Goal: Find specific page/section: Find specific page/section

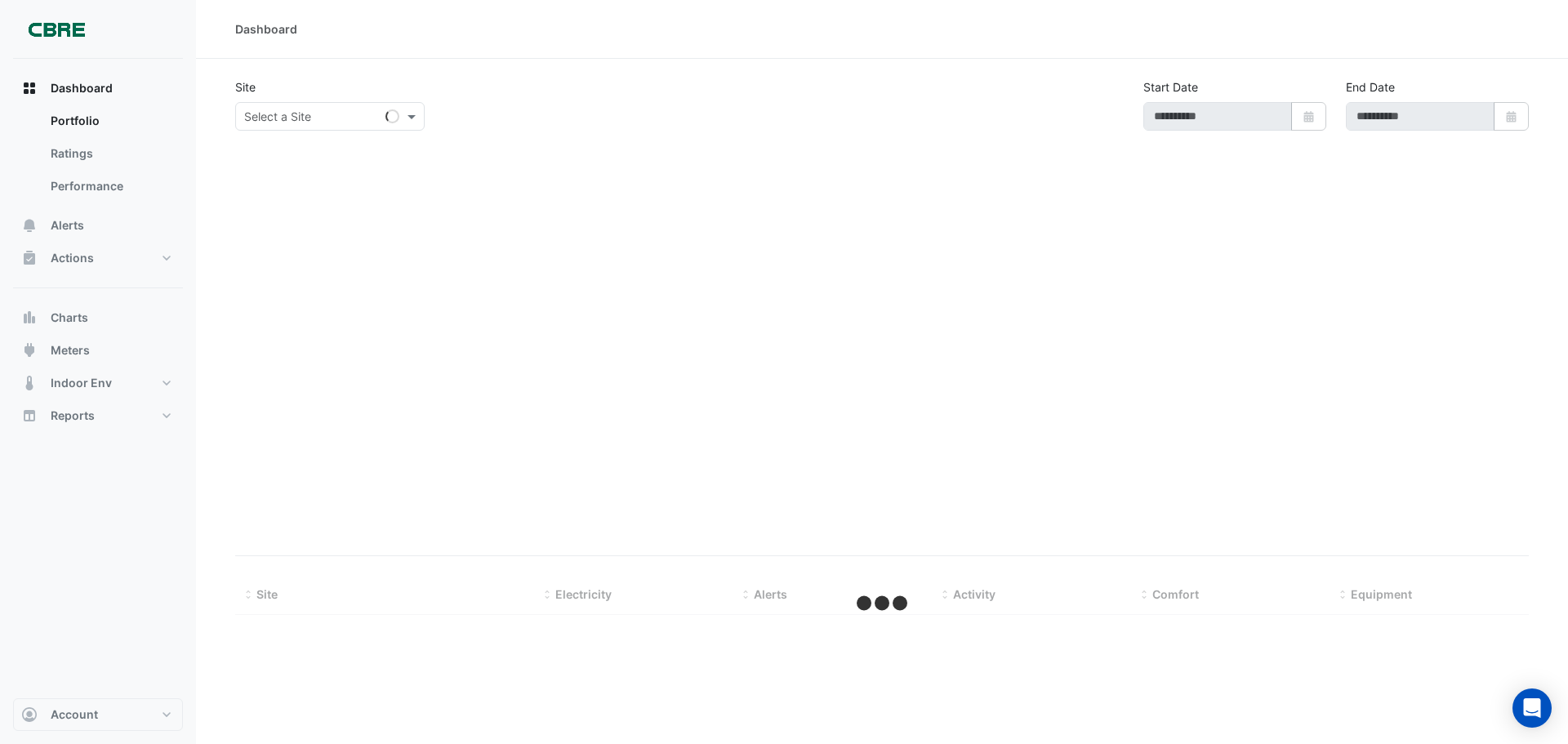
type input "**********"
select select "***"
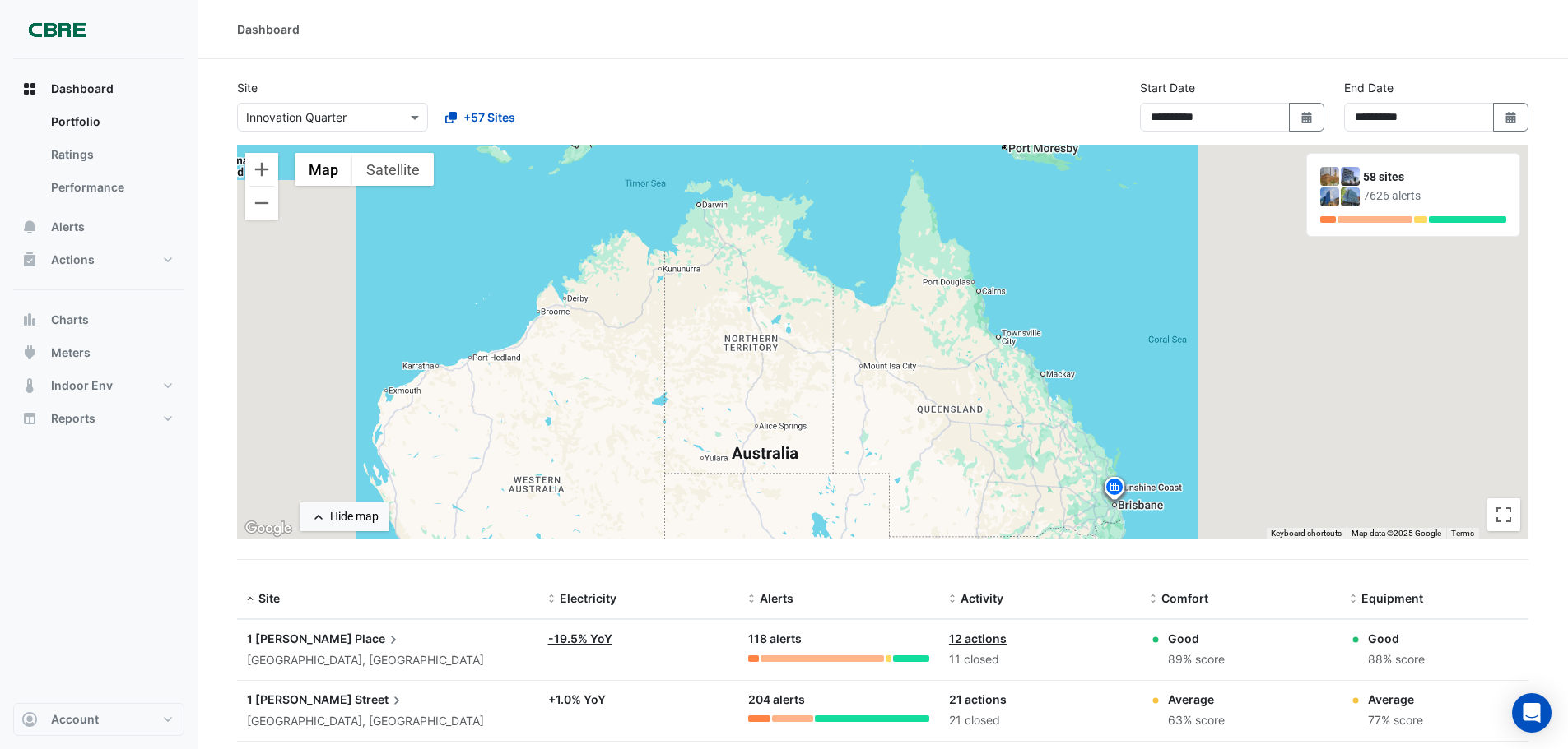
drag, startPoint x: 651, startPoint y: 246, endPoint x: 535, endPoint y: 528, distance: 304.9
click at [535, 528] on div "To activate drag with keyboard, press Alt + Enter. Once in keyboard drag state,…" at bounding box center [883, 343] width 1292 height 395
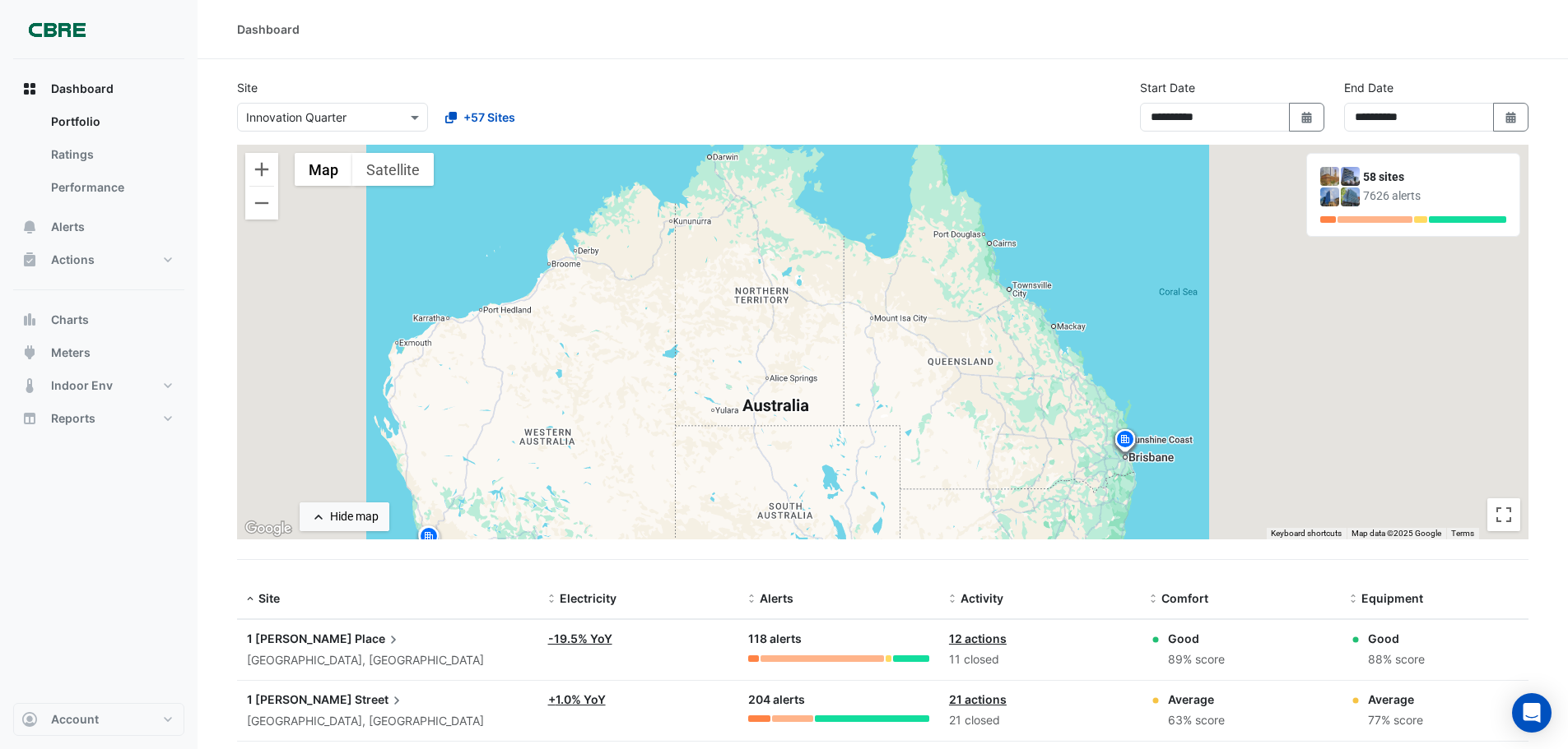
drag, startPoint x: 537, startPoint y: 517, endPoint x: 545, endPoint y: 461, distance: 56.6
click at [545, 461] on div "To activate drag with keyboard, press Alt + Enter. Once in keyboard drag state,…" at bounding box center [883, 343] width 1292 height 395
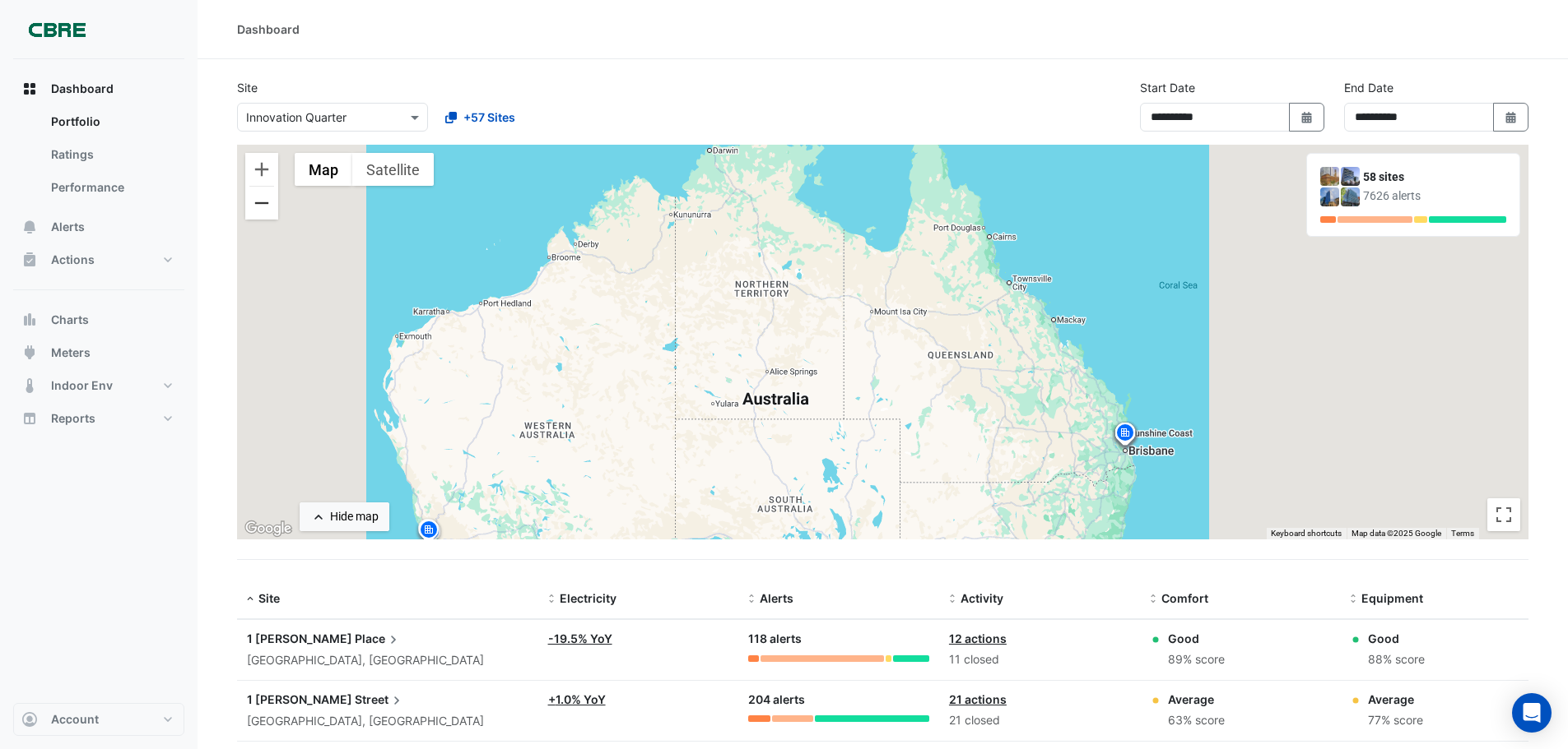
click at [258, 209] on button "Zoom out" at bounding box center [262, 203] width 33 height 33
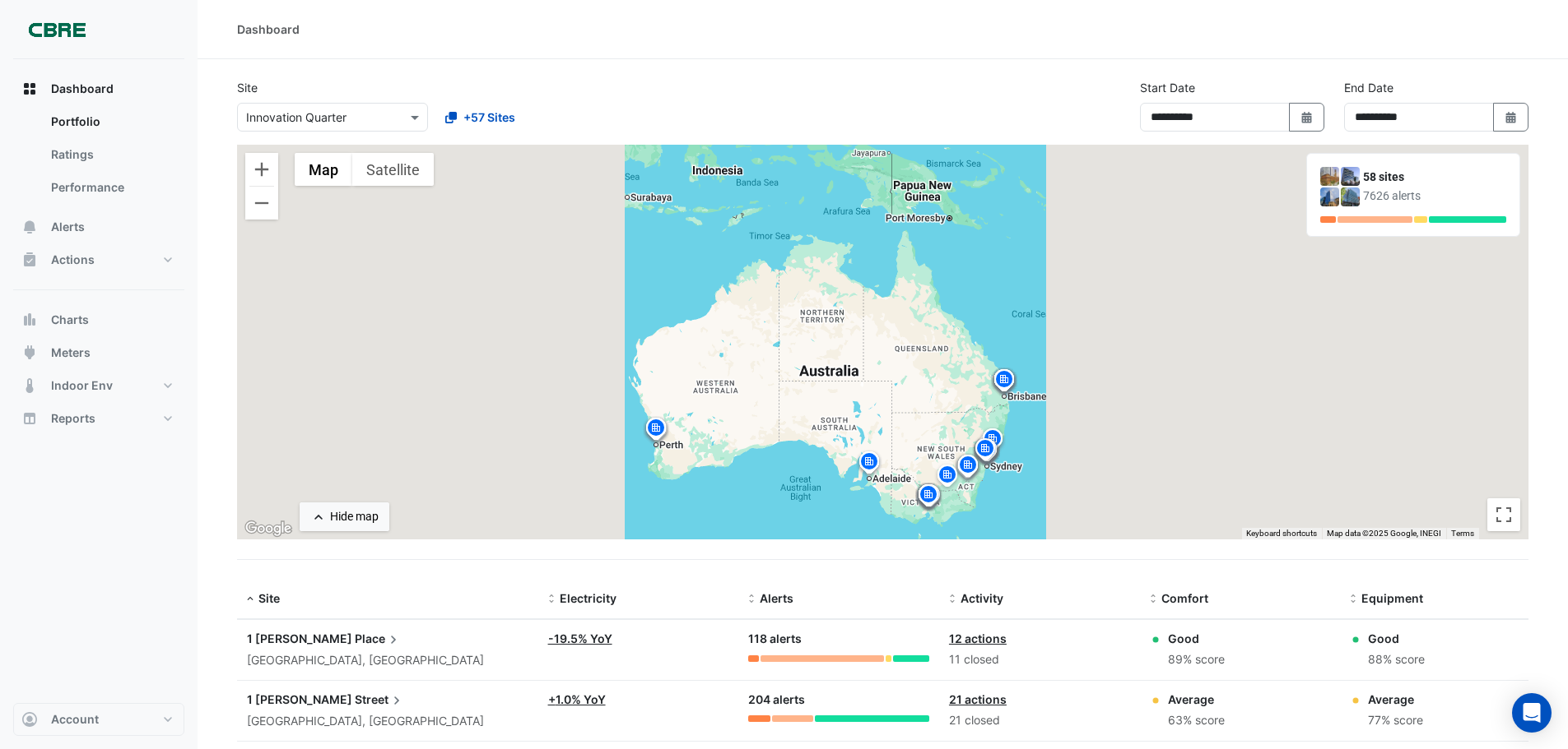
click at [298, 20] on div "Dashboard" at bounding box center [882, 29] width 1370 height 60
drag, startPoint x: 304, startPoint y: 23, endPoint x: 237, endPoint y: 27, distance: 67.1
drag, startPoint x: 237, startPoint y: 27, endPoint x: 316, endPoint y: 35, distance: 79.4
click at [316, 35] on div "Dashboard" at bounding box center [882, 29] width 1370 height 17
click at [316, 35] on div "Dashboard" at bounding box center [883, 29] width 1292 height 17
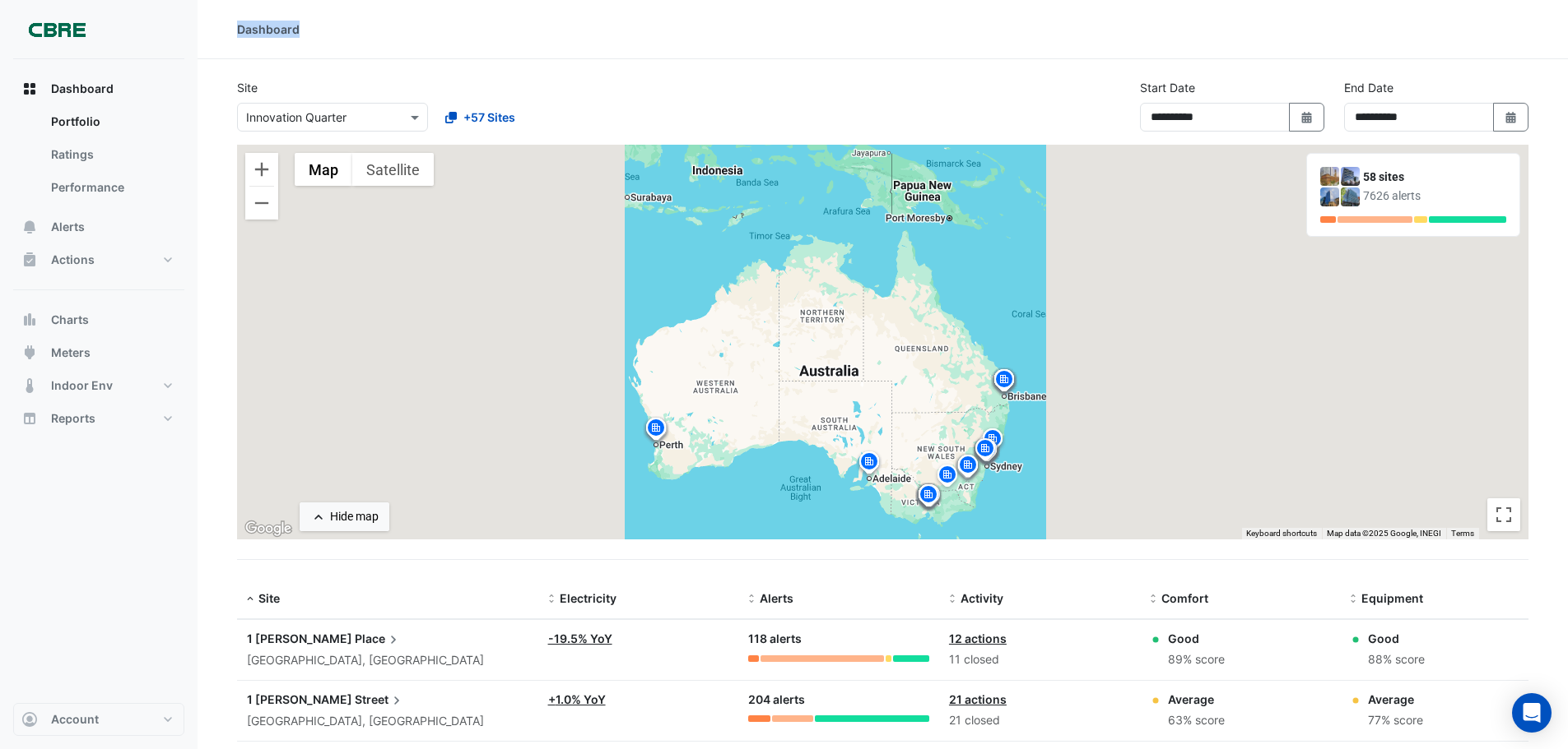
drag, startPoint x: 316, startPoint y: 35, endPoint x: 219, endPoint y: 28, distance: 97.3
click at [219, 28] on div "Dashboard" at bounding box center [882, 29] width 1370 height 17
drag, startPoint x: 219, startPoint y: 28, endPoint x: 534, endPoint y: 116, distance: 327.1
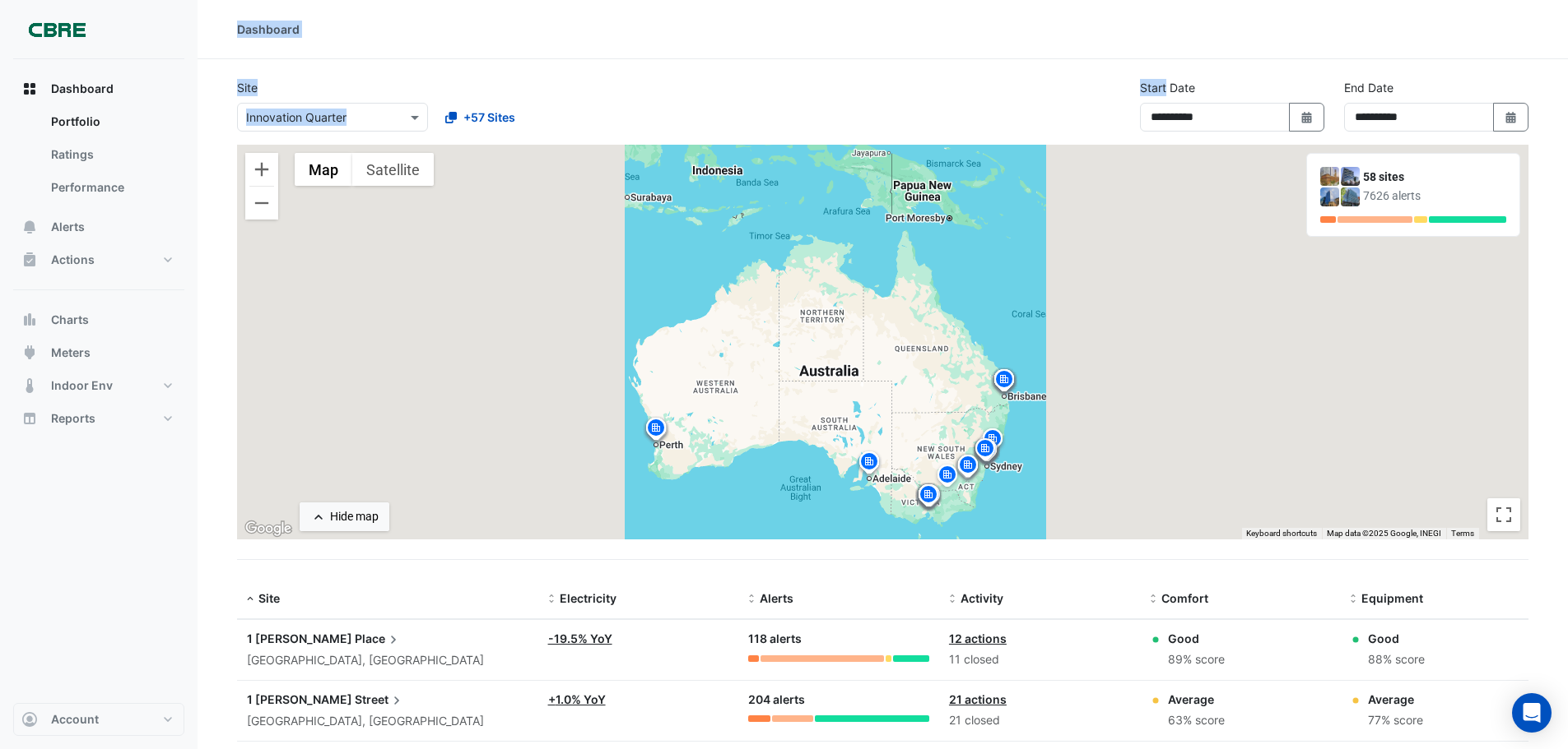
click at [534, 116] on div "+57 Sites" at bounding box center [529, 116] width 198 height 28
